Goal: Task Accomplishment & Management: Use online tool/utility

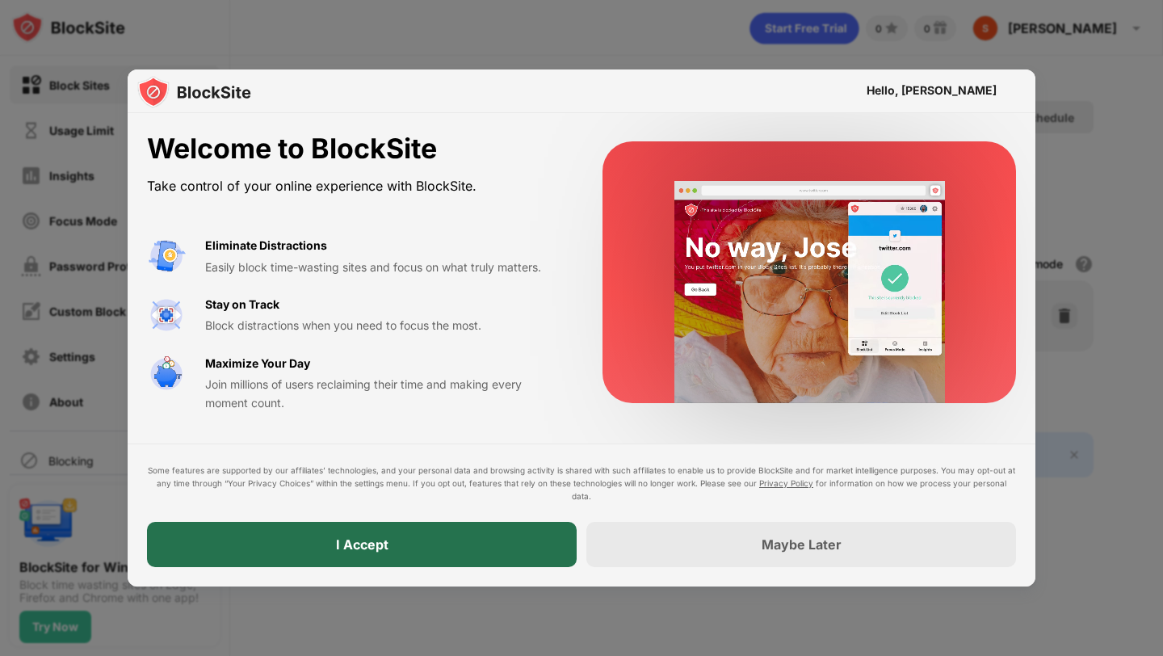
click at [376, 544] on div "I Accept" at bounding box center [362, 544] width 52 height 16
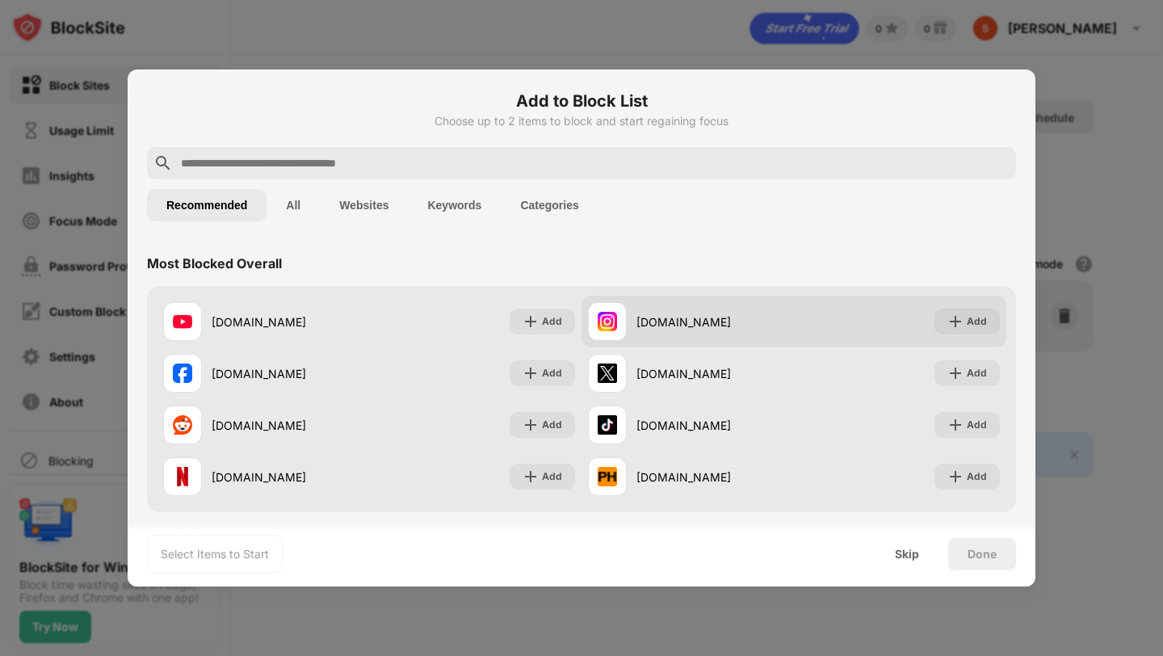
click at [660, 319] on div "[DOMAIN_NAME]" at bounding box center [714, 321] width 157 height 17
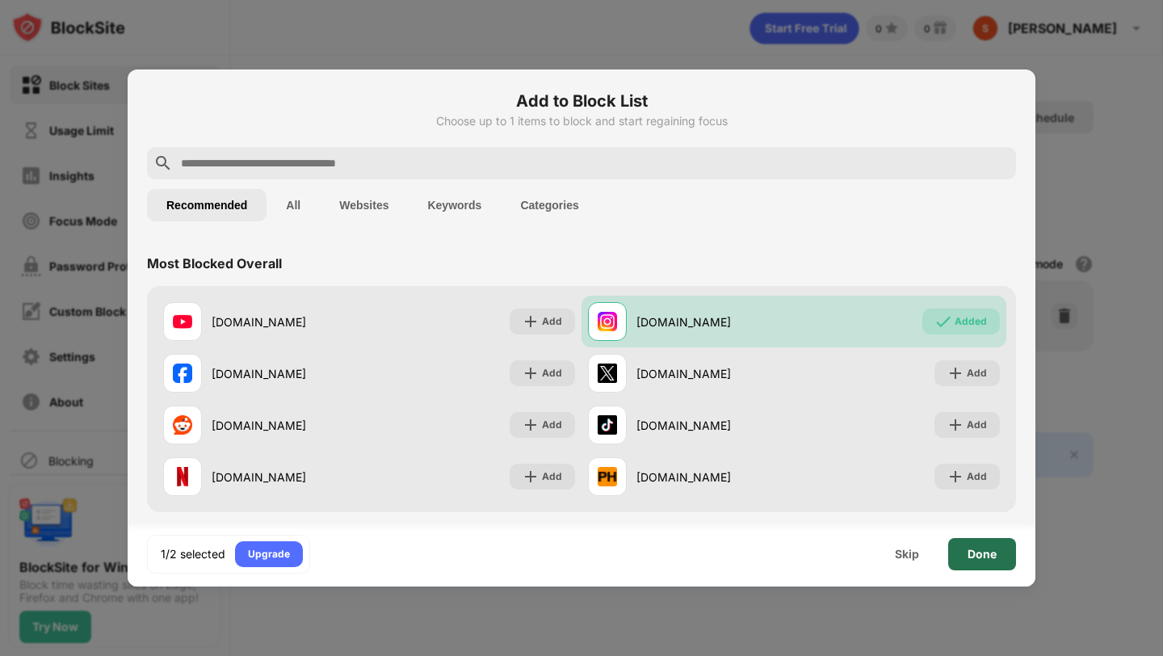
click at [989, 563] on div "Done" at bounding box center [982, 554] width 68 height 32
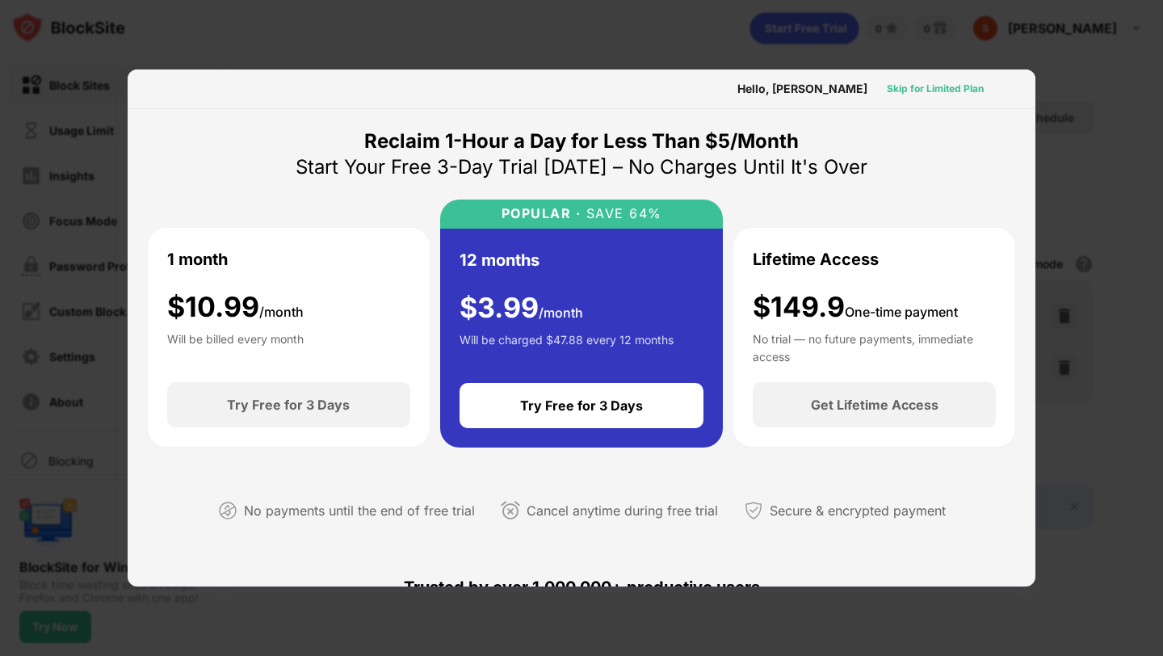
click at [934, 91] on div "Skip for Limited Plan" at bounding box center [935, 89] width 97 height 16
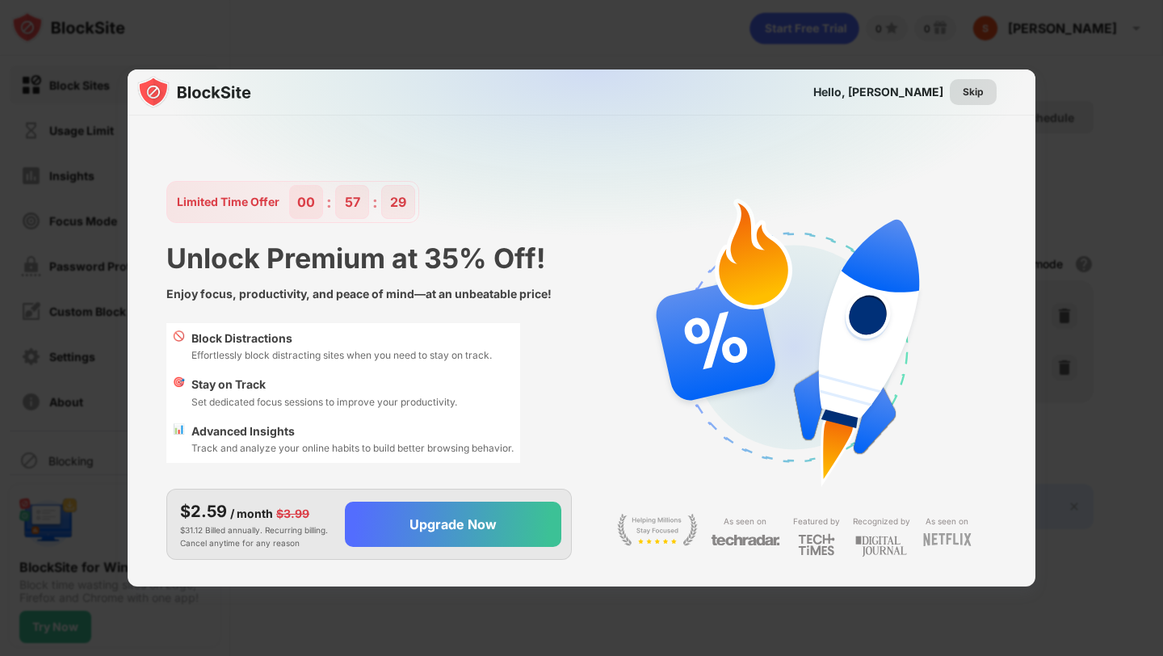
click at [988, 94] on div "Skip" at bounding box center [973, 92] width 47 height 26
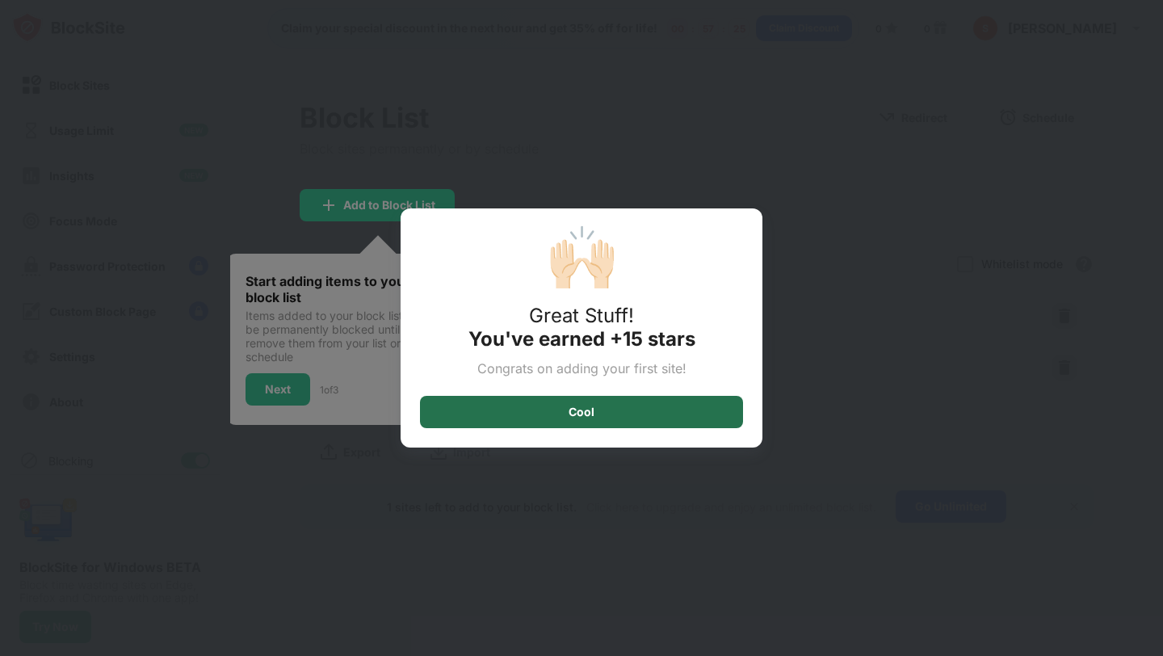
click at [515, 426] on div "Cool" at bounding box center [581, 412] width 323 height 32
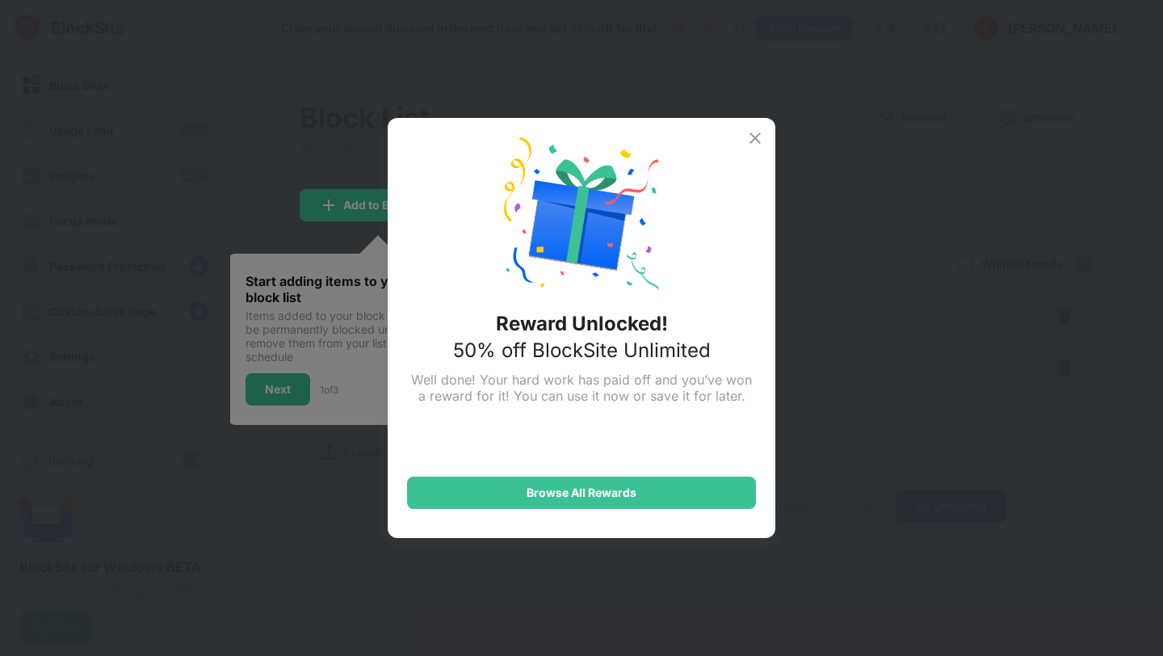
click at [595, 330] on div "Reward Unlocked!" at bounding box center [582, 323] width 172 height 23
drag, startPoint x: 595, startPoint y: 330, endPoint x: 586, endPoint y: 334, distance: 9.8
click at [585, 338] on div "Reward Unlocked! 50% off BlockSite Unlimited Well done! Your hard work has paid…" at bounding box center [582, 328] width 388 height 420
click at [586, 335] on div "Reward Unlocked! 50% off BlockSite Unlimited Well done! Your hard work has paid…" at bounding box center [582, 328] width 388 height 420
click at [764, 135] on img at bounding box center [754, 137] width 19 height 19
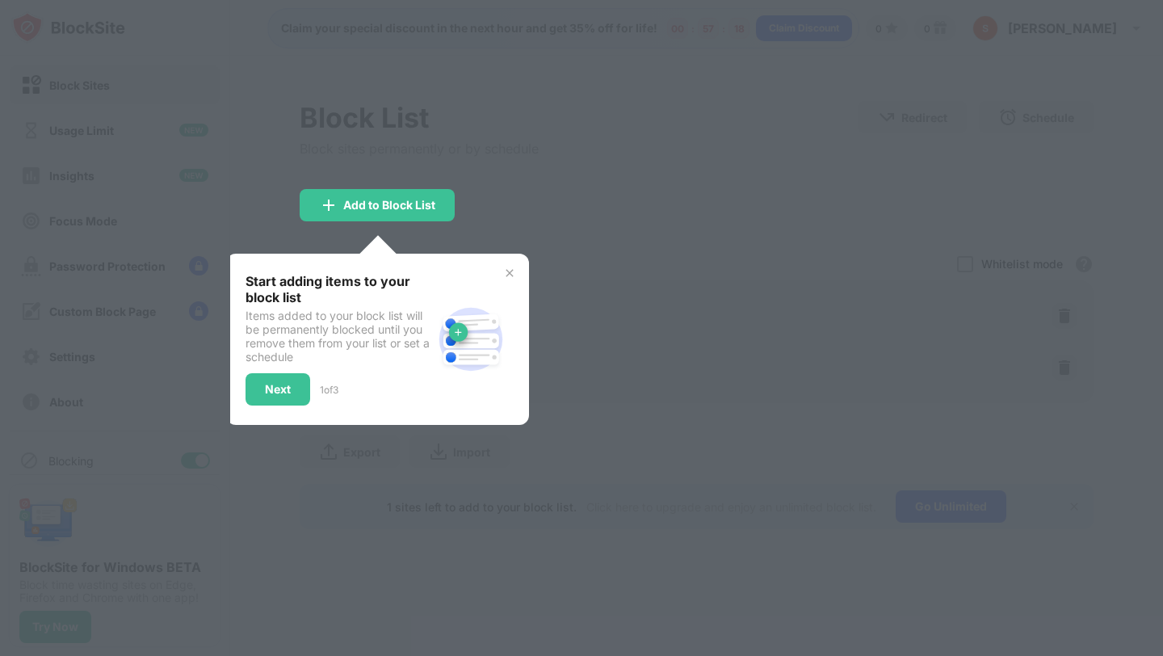
click at [517, 272] on div "Start adding items to your block list Items added to your block list will be pe…" at bounding box center [377, 339] width 303 height 171
click at [500, 271] on div "Start adding items to your block list Items added to your block list will be pe…" at bounding box center [377, 339] width 303 height 171
click at [510, 267] on img at bounding box center [509, 273] width 13 height 13
